Goal: Feedback & Contribution: Leave review/rating

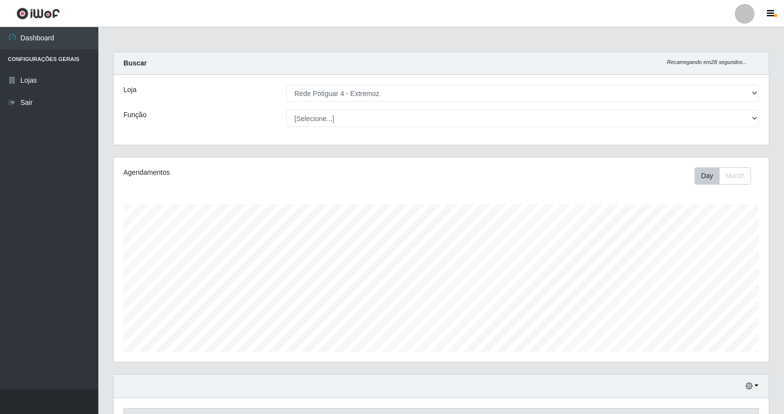
select select "78"
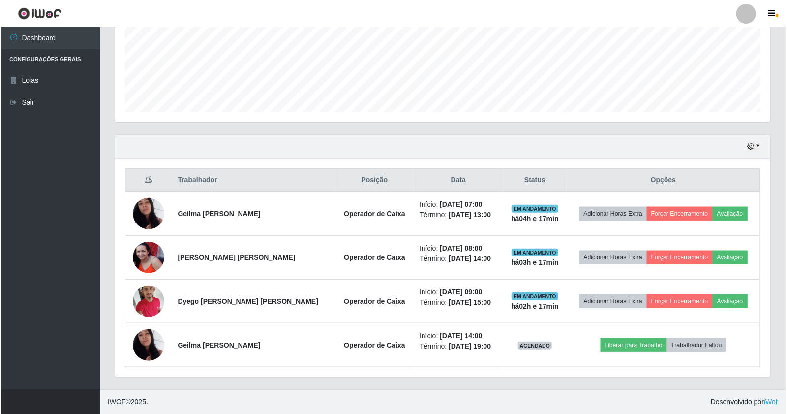
scroll to position [204, 655]
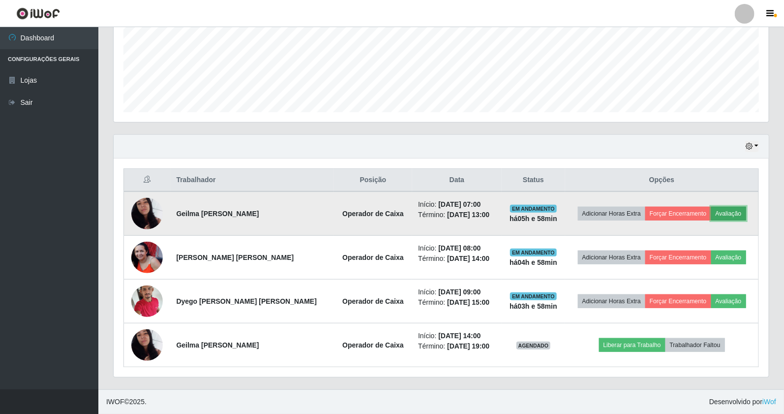
click at [734, 209] on button "Avaliação" at bounding box center [728, 214] width 35 height 14
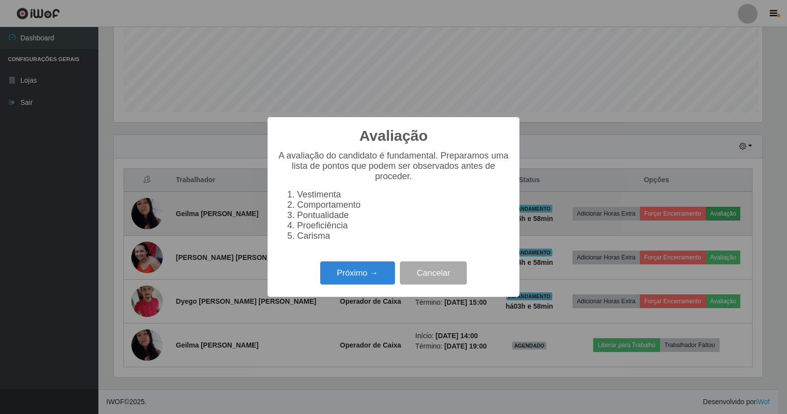
scroll to position [204, 648]
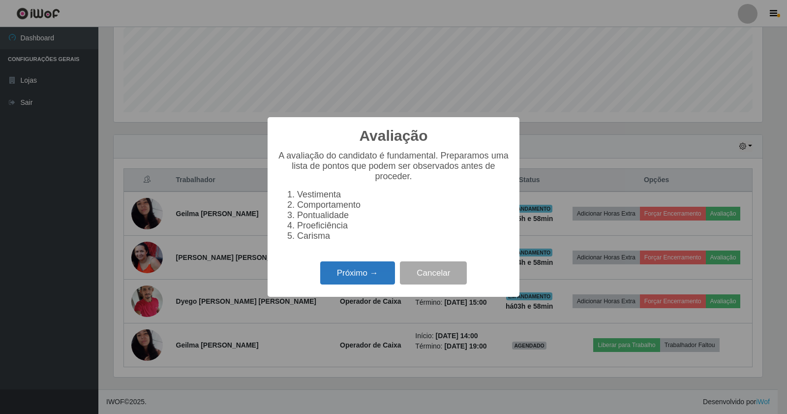
click at [364, 267] on button "Próximo →" at bounding box center [357, 272] width 75 height 23
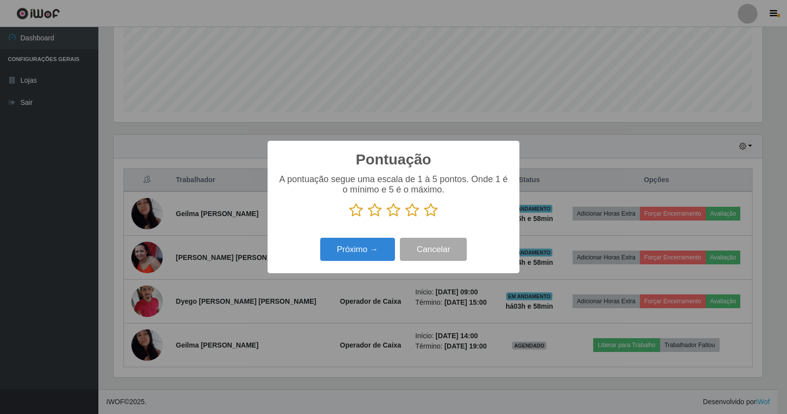
scroll to position [491547, 491103]
click at [430, 212] on icon at bounding box center [431, 210] width 14 height 15
click at [424, 217] on input "radio" at bounding box center [424, 217] width 0 height 0
click at [365, 247] on button "Próximo →" at bounding box center [357, 249] width 75 height 23
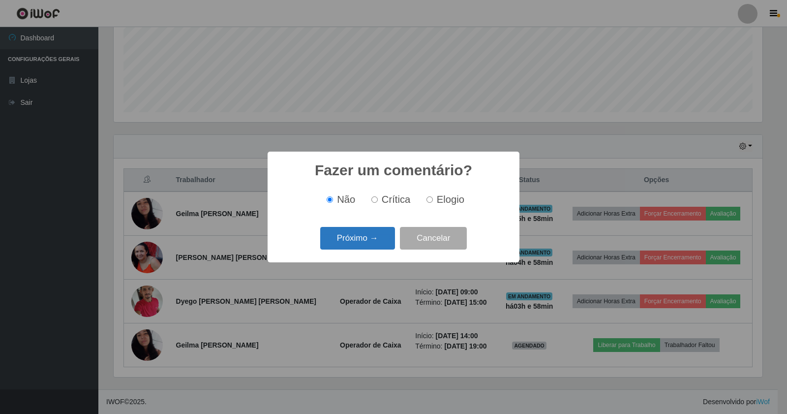
click at [370, 240] on button "Próximo →" at bounding box center [357, 238] width 75 height 23
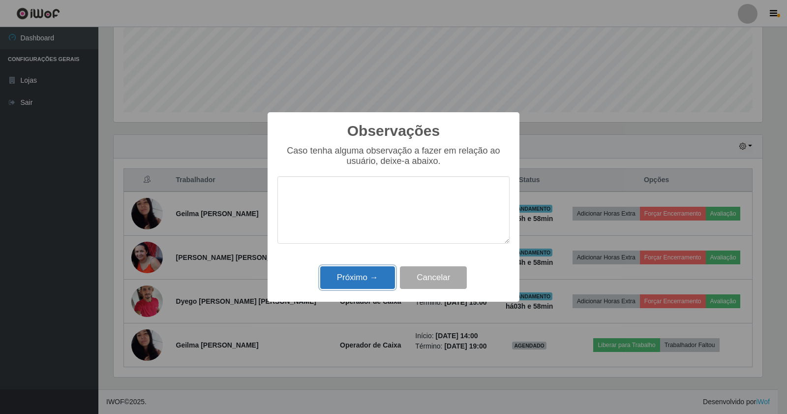
click at [376, 269] on button "Próximo →" at bounding box center [357, 277] width 75 height 23
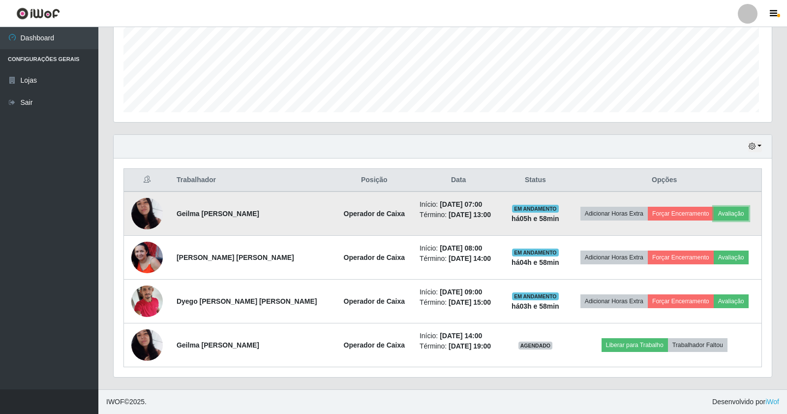
scroll to position [204, 655]
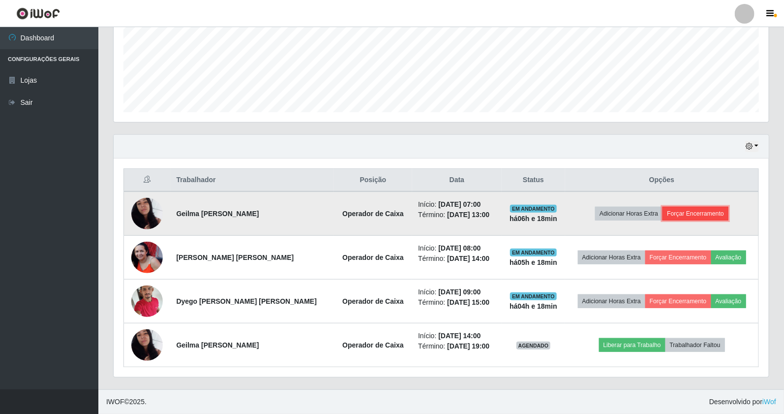
click at [672, 209] on button "Forçar Encerramento" at bounding box center [695, 214] width 66 height 14
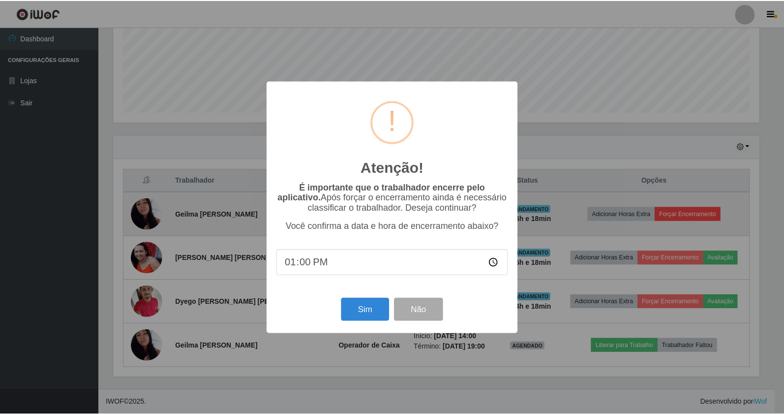
scroll to position [204, 648]
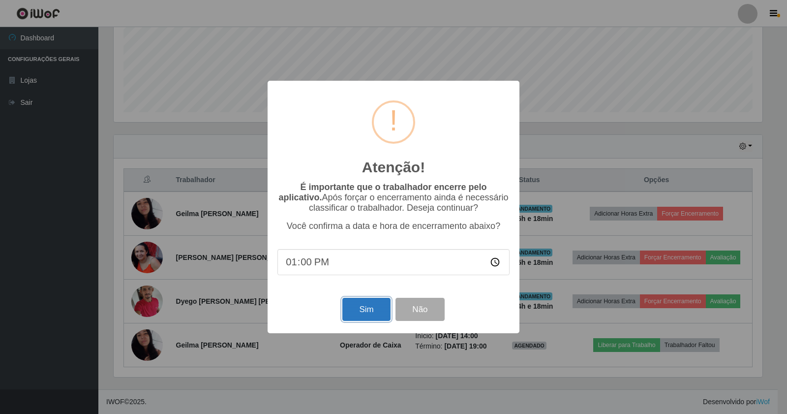
click at [374, 310] on button "Sim" at bounding box center [366, 309] width 48 height 23
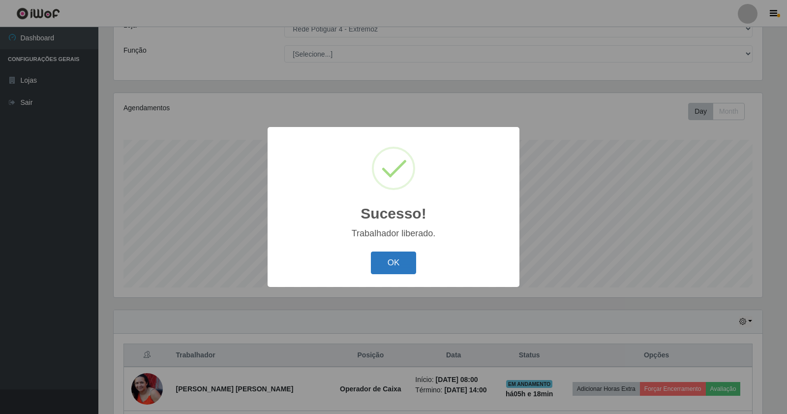
click at [394, 261] on button "OK" at bounding box center [394, 262] width 46 height 23
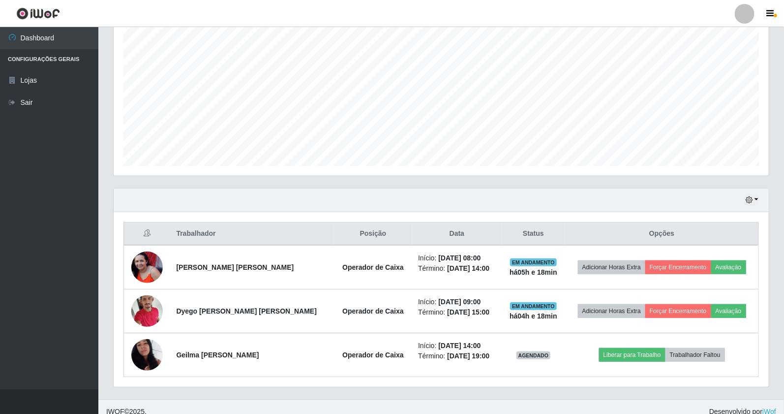
scroll to position [196, 0]
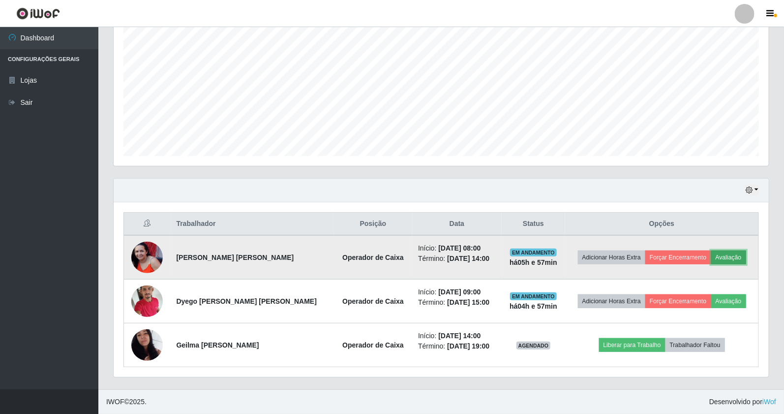
click at [721, 258] on button "Avaliação" at bounding box center [728, 257] width 35 height 14
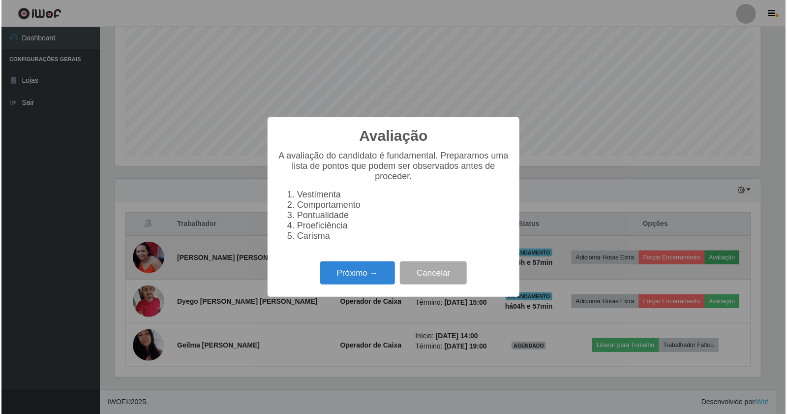
scroll to position [204, 648]
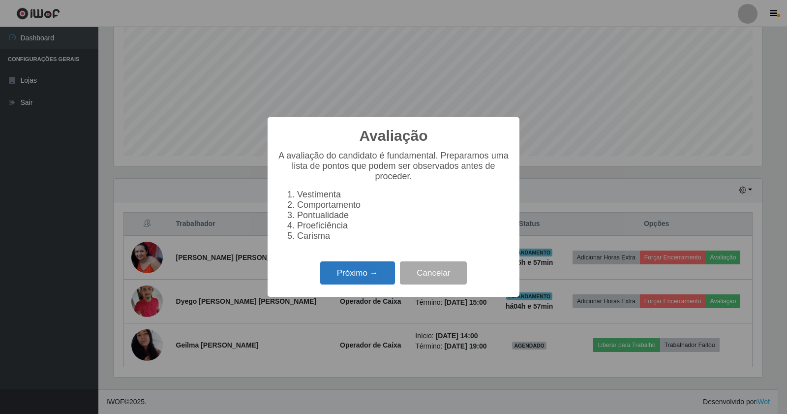
click at [350, 276] on button "Próximo →" at bounding box center [357, 272] width 75 height 23
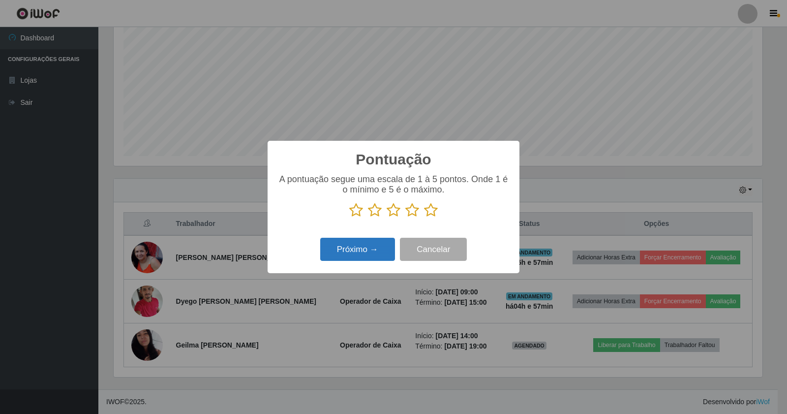
scroll to position [491547, 491103]
drag, startPoint x: 431, startPoint y: 209, endPoint x: 401, endPoint y: 239, distance: 42.8
click at [431, 210] on icon at bounding box center [431, 210] width 14 height 15
click at [424, 217] on input "radio" at bounding box center [424, 217] width 0 height 0
click at [372, 257] on button "Próximo →" at bounding box center [357, 249] width 75 height 23
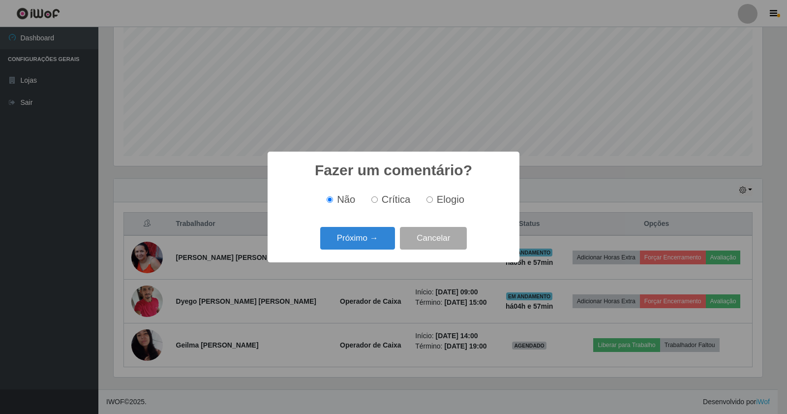
drag, startPoint x: 428, startPoint y: 203, endPoint x: 413, endPoint y: 215, distance: 19.2
click at [426, 203] on input "Elogio" at bounding box center [429, 199] width 6 height 6
radio input "true"
click at [360, 242] on button "Próximo →" at bounding box center [357, 238] width 75 height 23
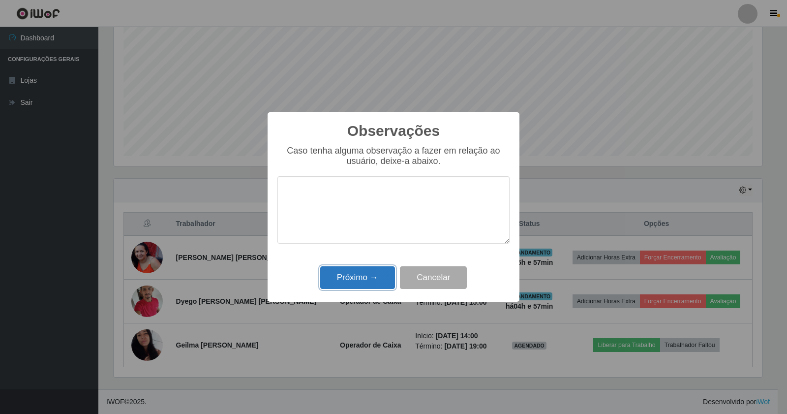
click at [362, 272] on button "Próximo →" at bounding box center [357, 277] width 75 height 23
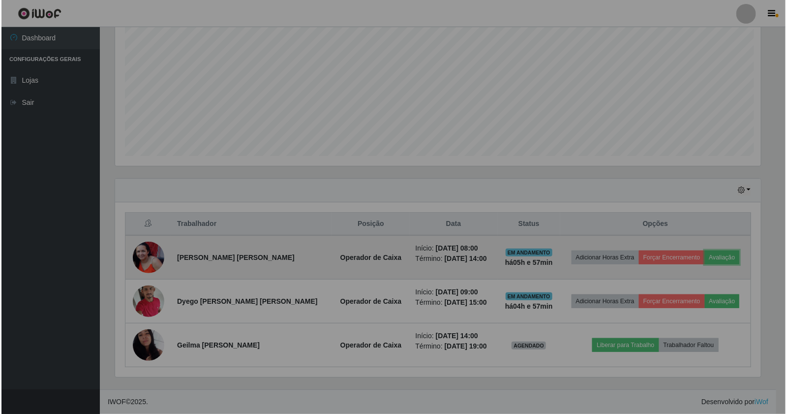
scroll to position [204, 655]
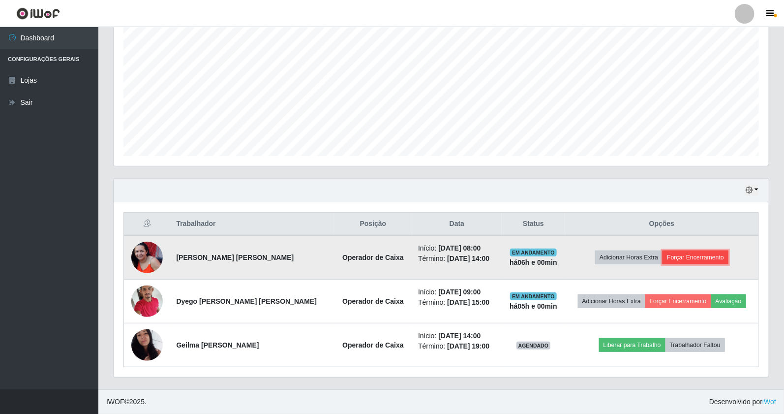
click at [688, 253] on button "Forçar Encerramento" at bounding box center [695, 257] width 66 height 14
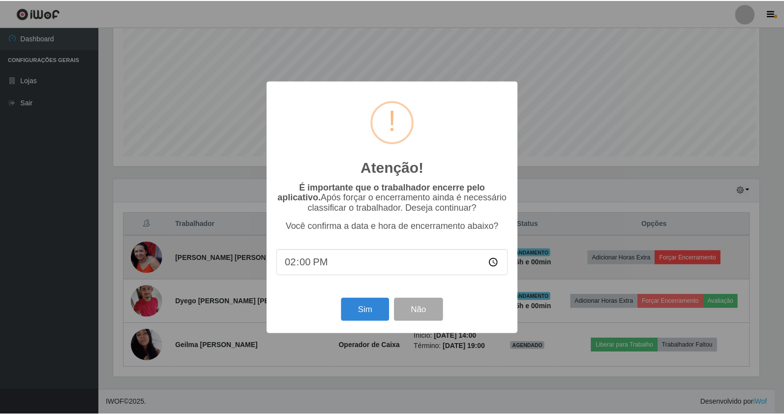
scroll to position [204, 648]
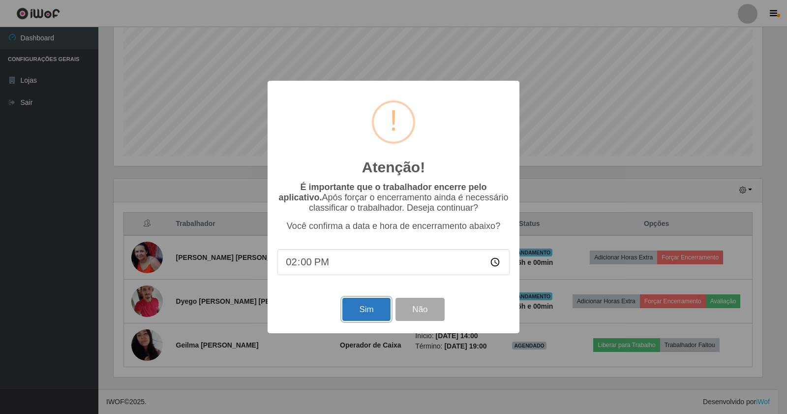
click at [380, 312] on button "Sim" at bounding box center [366, 309] width 48 height 23
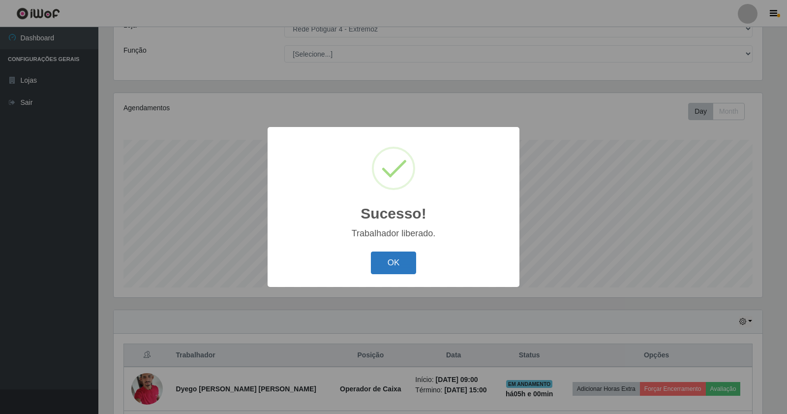
click at [389, 258] on button "OK" at bounding box center [394, 262] width 46 height 23
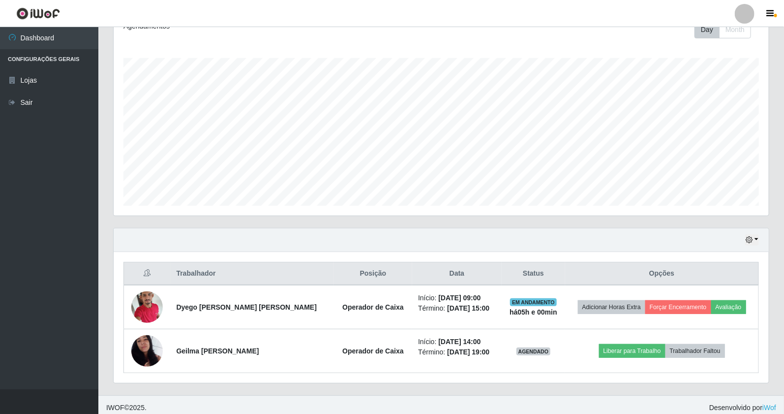
scroll to position [152, 0]
